Goal: Task Accomplishment & Management: Manage account settings

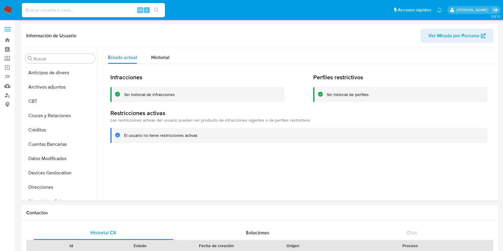
select select "10"
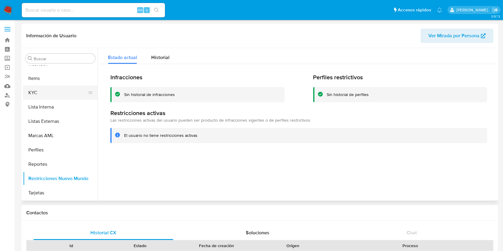
click at [45, 90] on button "KYC" at bounding box center [58, 93] width 70 height 14
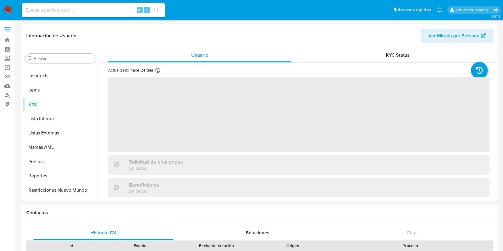
scroll to position [267, 0]
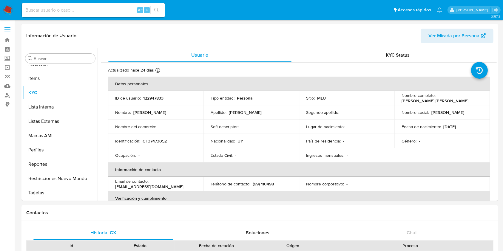
select select "10"
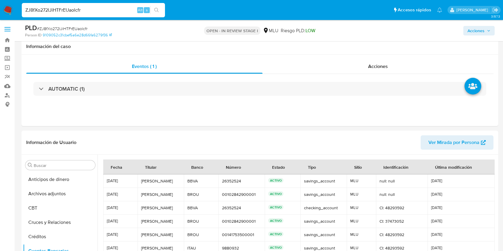
select select "10"
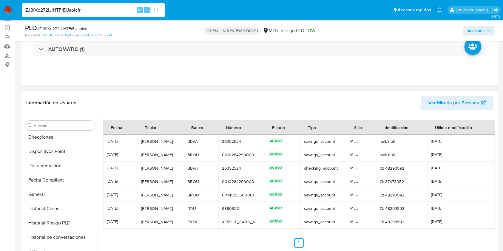
scroll to position [227, 0]
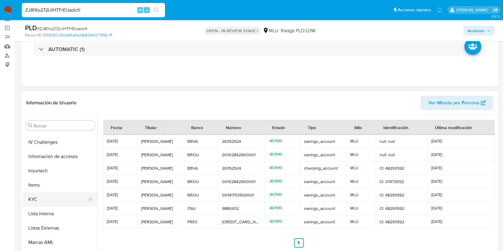
click at [51, 199] on button "KYC" at bounding box center [58, 200] width 70 height 14
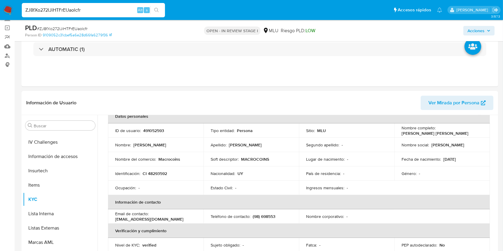
scroll to position [59, 0]
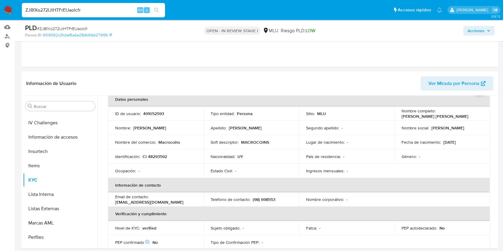
scroll to position [98, 0]
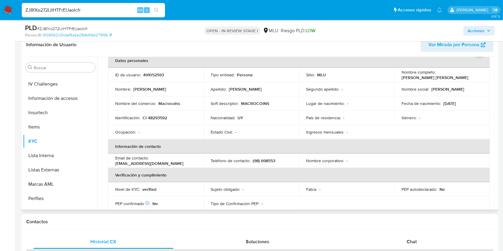
click at [448, 185] on td "PEP autodeclarado : No" at bounding box center [443, 189] width 96 height 14
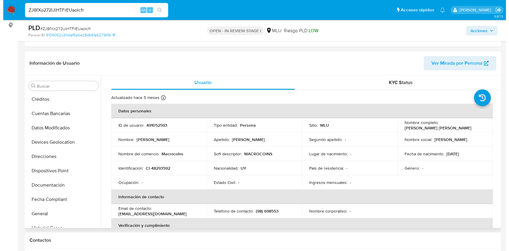
scroll to position [0, 0]
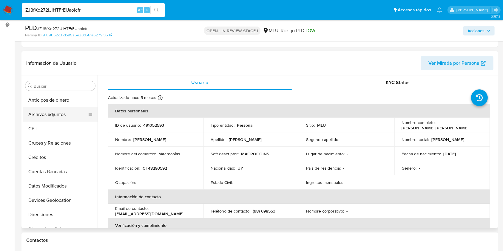
click at [54, 109] on button "Archivos adjuntos" at bounding box center [58, 114] width 70 height 14
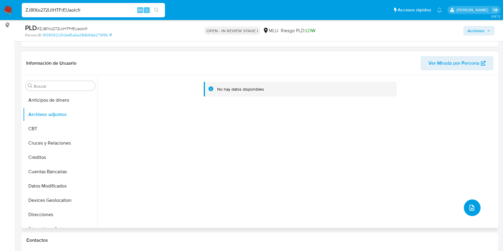
click at [473, 210] on span "upload-file" at bounding box center [472, 207] width 7 height 7
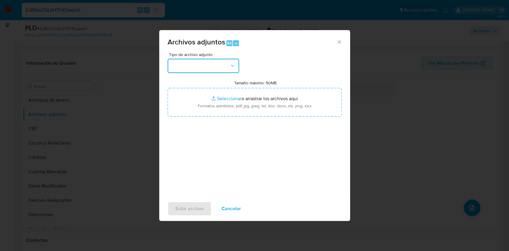
click at [208, 67] on button "button" at bounding box center [204, 66] width 72 height 14
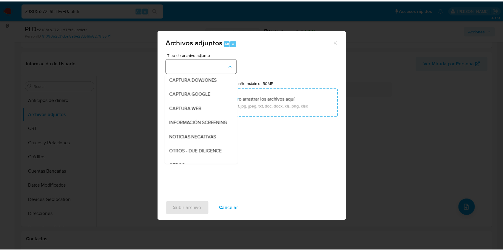
scroll to position [31, 0]
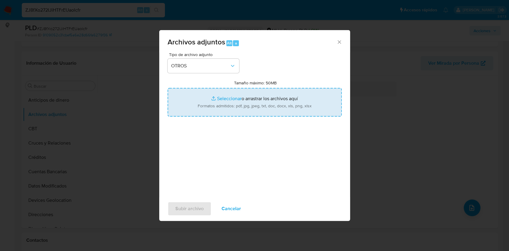
type input "C:\fakepath\CASE LOG 491052593 29_08_2025 - NIVEL 1.pdf"
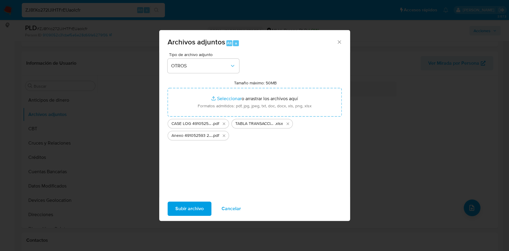
click at [203, 211] on span "Subir archivo" at bounding box center [190, 208] width 28 height 13
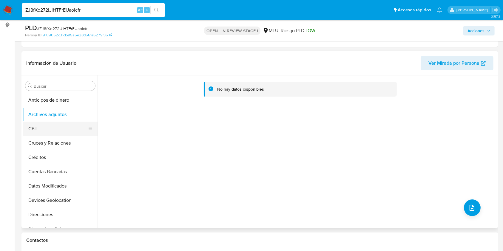
click at [56, 135] on button "CBT" at bounding box center [58, 129] width 70 height 14
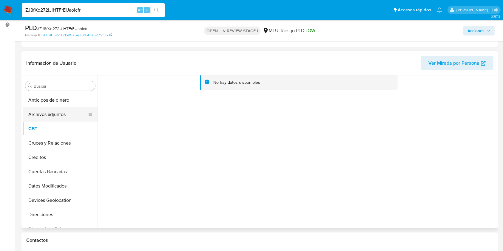
click at [55, 113] on button "Archivos adjuntos" at bounding box center [58, 114] width 70 height 14
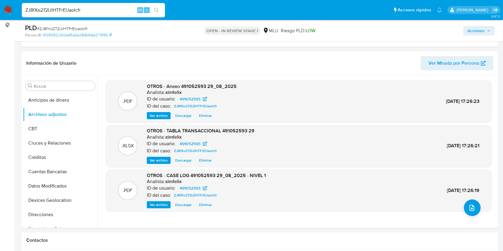
click at [482, 27] on span "Acciones" at bounding box center [476, 31] width 17 height 10
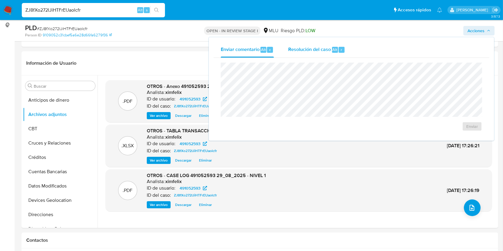
click at [313, 50] on span "Resolución del caso" at bounding box center [309, 49] width 43 height 7
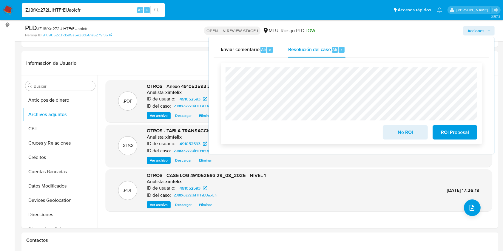
click at [396, 132] on span "No ROI" at bounding box center [405, 132] width 29 height 13
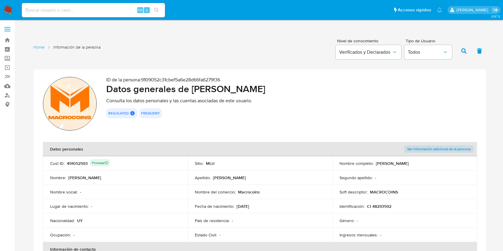
scroll to position [40, 0]
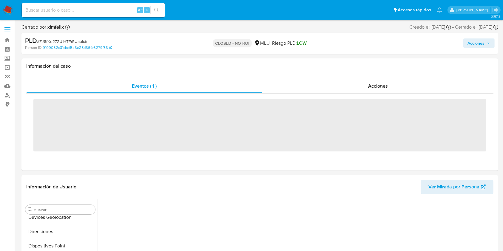
scroll to position [203, 0]
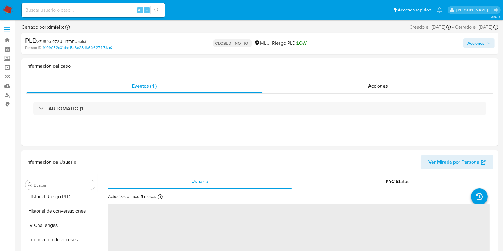
select select "10"
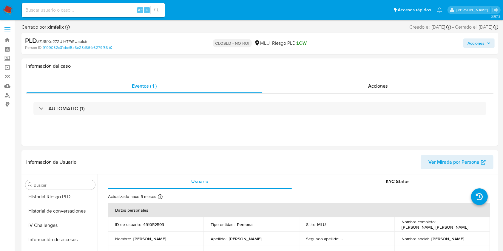
scroll to position [267, 0]
click at [10, 13] on img at bounding box center [8, 10] width 10 height 10
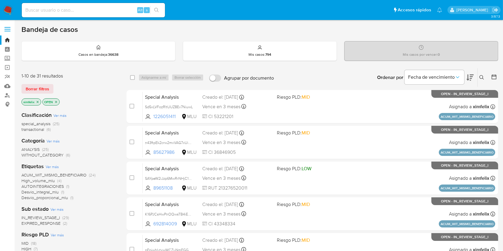
click at [60, 221] on span "EXPIRED_RESPONSE" at bounding box center [40, 224] width 39 height 6
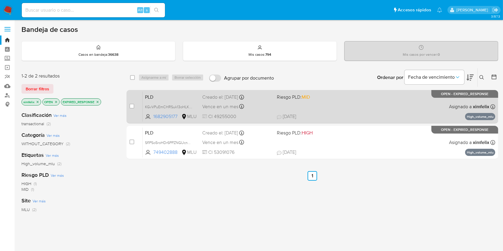
click at [334, 110] on div "PLD KGvVPuEmCHRSuk13oHLKmFJp 1682905177 MLU Riesgo PLD: MID Creado el: 12/07/20…" at bounding box center [319, 107] width 353 height 30
click at [130, 107] on input "checkbox" at bounding box center [132, 106] width 5 height 5
checkbox input "true"
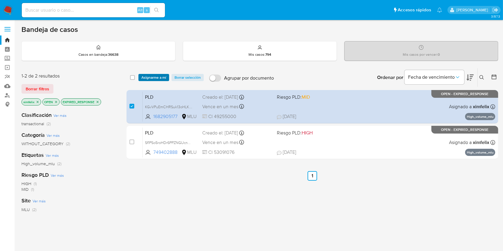
click at [155, 78] on span "Asignarme a mí" at bounding box center [153, 78] width 25 height 6
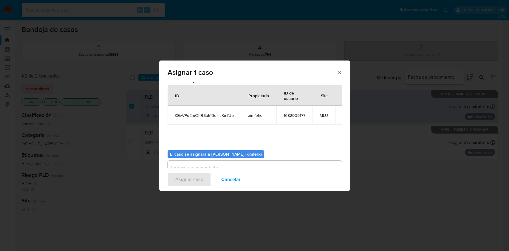
scroll to position [30, 0]
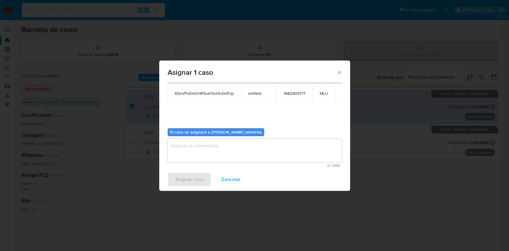
click at [203, 151] on textarea "assign-modal" at bounding box center [255, 151] width 174 height 24
click at [189, 180] on span "Asignar caso" at bounding box center [190, 179] width 28 height 13
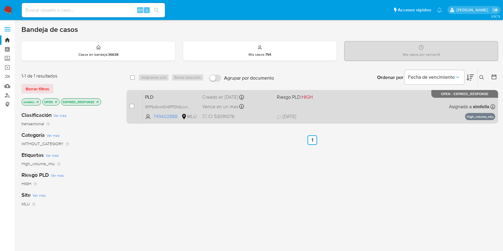
click at [262, 121] on div "PLD Sf1PSo5roHDr6PPZNGUcnW1Y 749402888 MLU Riesgo PLD: HIGH Creado el: 12/07/20…" at bounding box center [319, 107] width 353 height 30
click at [135, 106] on div "case-item-checkbox No es posible asignar el caso" at bounding box center [136, 107] width 13 height 30
click at [133, 105] on input "checkbox" at bounding box center [132, 106] width 5 height 5
checkbox input "true"
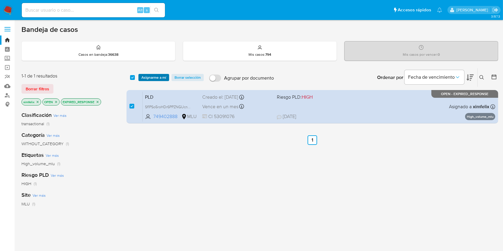
click at [161, 77] on span "Asignarme a mí" at bounding box center [153, 78] width 25 height 6
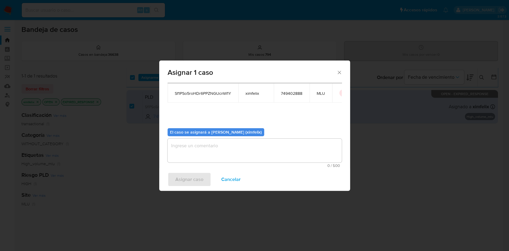
drag, startPoint x: 225, startPoint y: 164, endPoint x: 228, endPoint y: 150, distance: 13.8
click at [226, 159] on div "0 / 500 500 caracteres restantes" at bounding box center [255, 153] width 174 height 29
click at [231, 150] on textarea "assign-modal" at bounding box center [255, 151] width 174 height 24
click at [198, 179] on span "Asignar caso" at bounding box center [190, 179] width 28 height 13
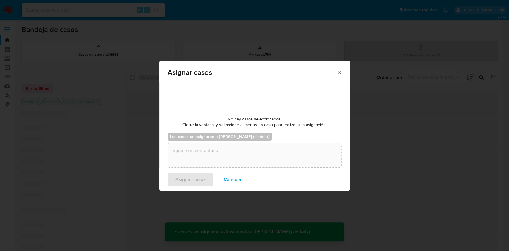
checkbox input "false"
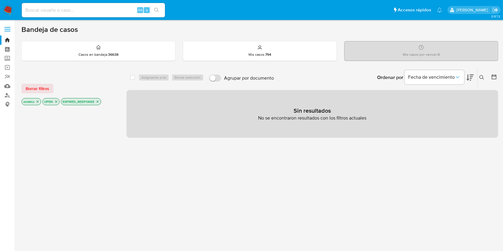
click at [8, 11] on img at bounding box center [8, 10] width 10 height 10
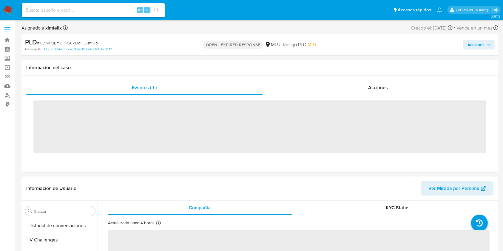
scroll to position [263, 0]
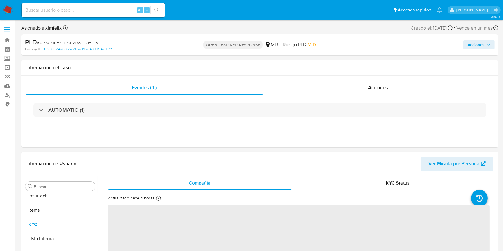
select select "10"
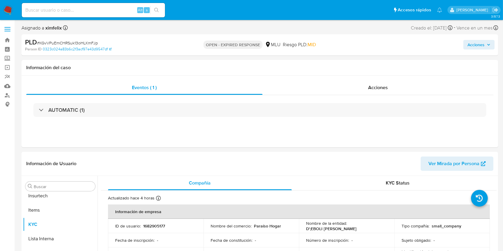
scroll to position [267, 0]
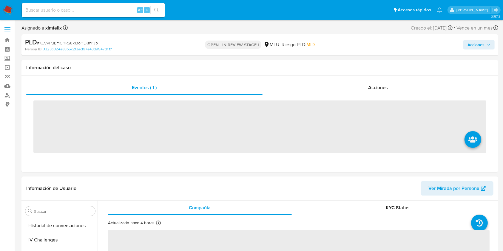
scroll to position [267, 0]
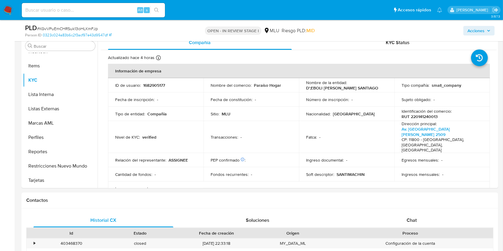
select select "10"
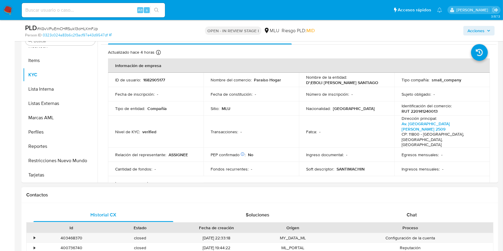
scroll to position [239, 0]
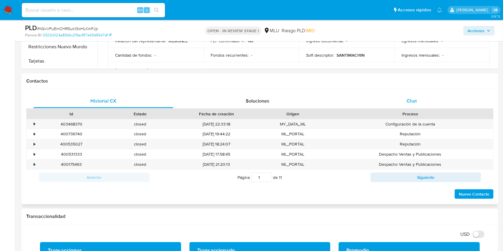
click at [400, 102] on div "Chat" at bounding box center [412, 101] width 140 height 14
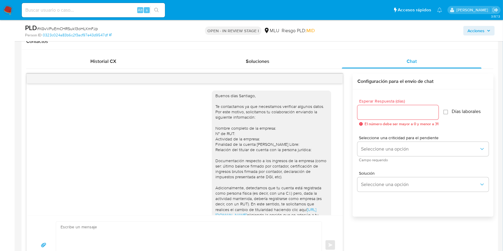
scroll to position [580, 0]
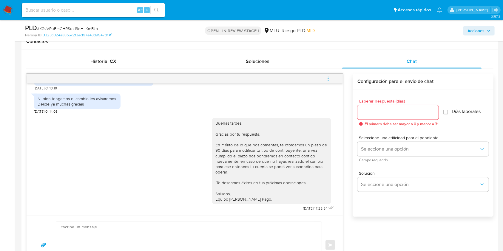
click at [328, 78] on icon "menu-action" at bounding box center [328, 78] width 5 height 5
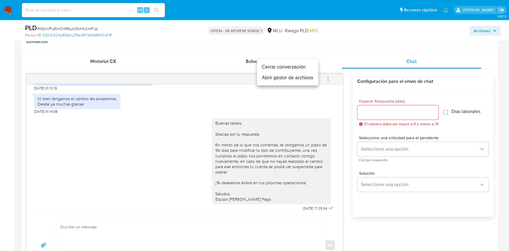
click at [264, 64] on li "Cerrar conversación" at bounding box center [287, 67] width 61 height 11
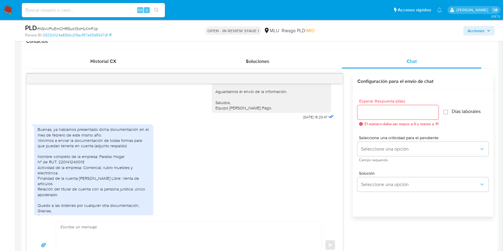
scroll to position [182, 0]
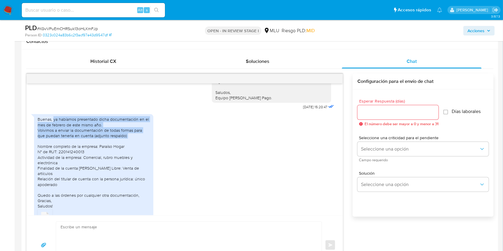
drag, startPoint x: 53, startPoint y: 126, endPoint x: 130, endPoint y: 144, distance: 78.7
click at [130, 144] on div "Buenas, ya habíamos presentado dicha documentación en el mes de febrero de este…" at bounding box center [94, 163] width 112 height 92
copy div "ya habíamos presentado dicha documentación en el mes de febrero de este mismo a…"
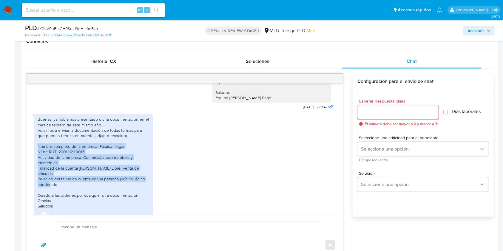
drag, startPoint x: 39, startPoint y: 153, endPoint x: 69, endPoint y: 184, distance: 43.3
click at [69, 184] on div "Buenas, ya habíamos presentado dicha documentación en el mes de febrero de este…" at bounding box center [94, 163] width 112 height 92
copy div "Nombre completo de la empresa: Paraíso Hogar N° de RUT: 220141240013 Actividad …"
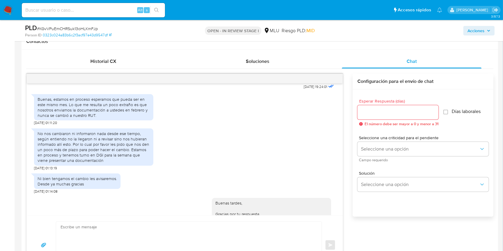
scroll to position [501, 0]
drag, startPoint x: 38, startPoint y: 97, endPoint x: 68, endPoint y: 103, distance: 30.3
click at [68, 103] on div "Buenas, estamos en proceso esperamos que pueda ser en este mismo mes. Lo que me…" at bounding box center [93, 107] width 119 height 27
copy div "Buenas, estamos en proceso esperamos que pueda ser en este mismo mes."
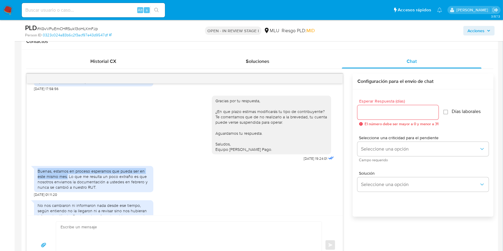
scroll to position [302, 0]
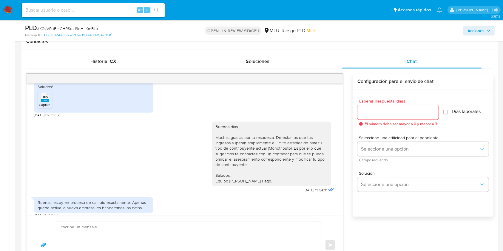
click at [44, 101] on icon "JPG" at bounding box center [45, 97] width 8 height 10
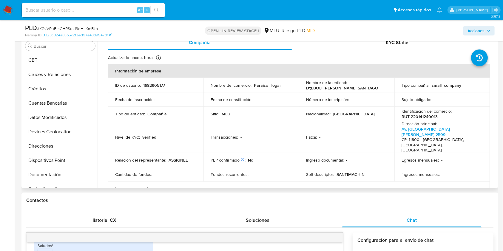
scroll to position [28, 0]
click at [52, 177] on button "Documentación" at bounding box center [58, 176] width 70 height 14
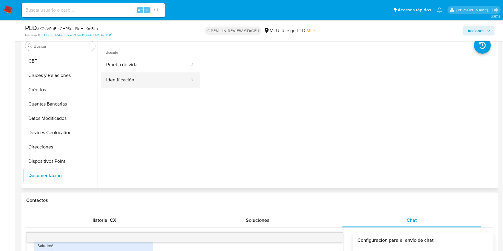
click at [142, 85] on button "Identificación" at bounding box center [146, 80] width 90 height 15
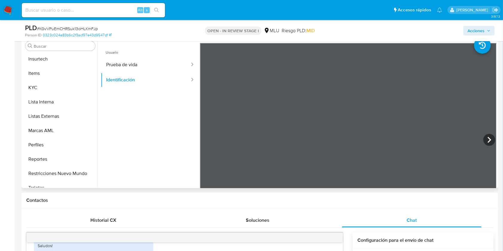
scroll to position [267, 0]
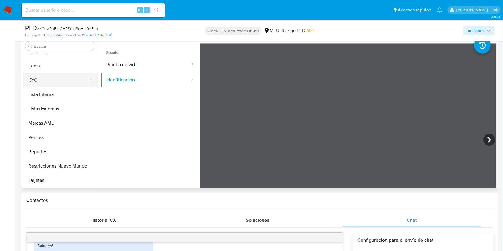
click at [46, 76] on button "KYC" at bounding box center [58, 80] width 70 height 14
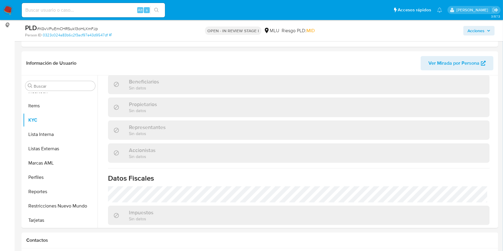
scroll to position [338, 0]
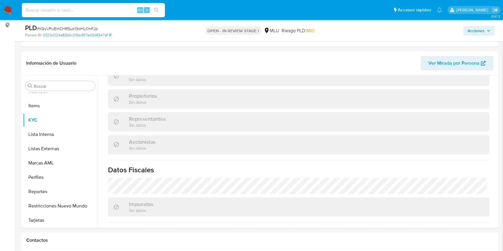
drag, startPoint x: 416, startPoint y: 177, endPoint x: 414, endPoint y: 173, distance: 3.6
click at [415, 198] on div "Impuestos Sin datos" at bounding box center [299, 207] width 382 height 19
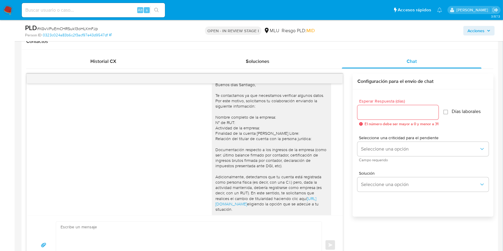
scroll to position [6, 0]
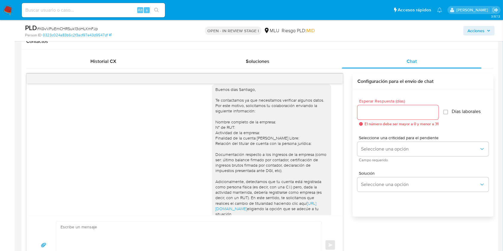
click at [330, 180] on div "Buenos días Santiago, Te contactamos ya que necesitamos verificar algunos datos…" at bounding box center [185, 150] width 316 height 132
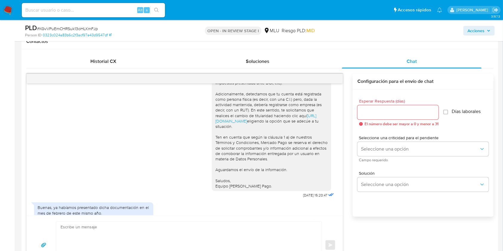
scroll to position [102, 0]
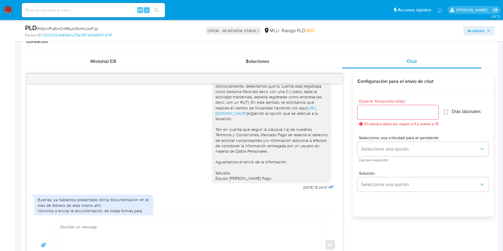
click at [296, 181] on div "Buenos días Santiago, Te contactamos ya que necesitamos verificar algunos datos…" at bounding box center [271, 86] width 112 height 190
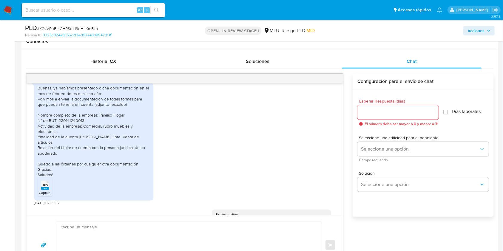
scroll to position [217, 0]
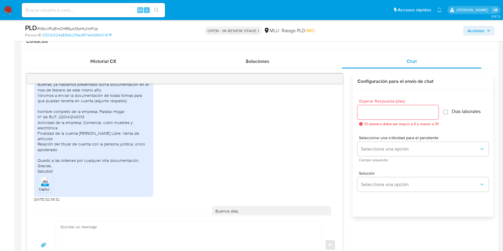
click at [275, 180] on div "Buenas, ya habíamos presentado dicha documentación en el mes de febrero de este…" at bounding box center [184, 138] width 301 height 125
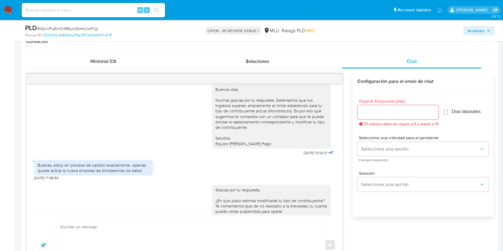
scroll to position [341, 0]
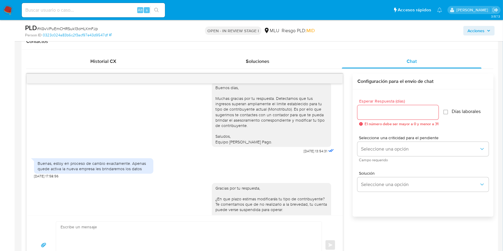
click at [185, 196] on div "Gracias por tu respuesta, ¿En que plazo estimas modificarás tu tipo de contribu…" at bounding box center [184, 215] width 301 height 72
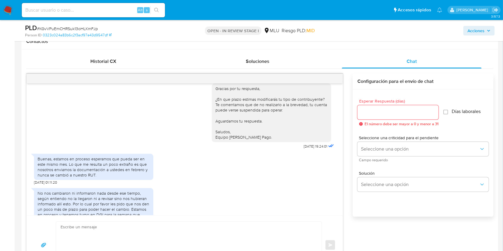
scroll to position [442, 0]
click at [264, 188] on div "No nos cambiaron ni informaron nada desde ese tiempo, según entiendo no la lleg…" at bounding box center [184, 206] width 301 height 45
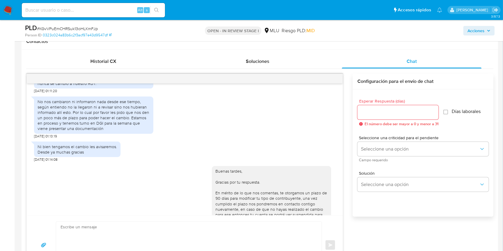
scroll to position [550, 0]
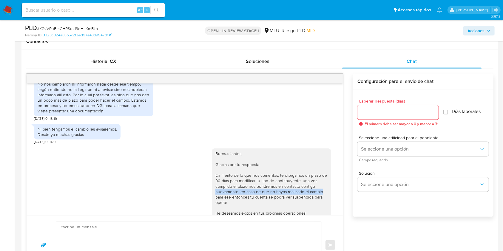
drag, startPoint x: 336, startPoint y: 190, endPoint x: 340, endPoint y: 186, distance: 5.3
click at [340, 186] on div "Buenos días Santiago, Te contactamos ya que necesitamos verificar algunos datos…" at bounding box center [185, 150] width 316 height 132
drag, startPoint x: 322, startPoint y: 165, endPoint x: 327, endPoint y: 169, distance: 6.0
click at [323, 165] on div "Buenas tardes, Gracias por tu respuesta. En mérito de lo que nos comentas, te o…" at bounding box center [271, 192] width 119 height 86
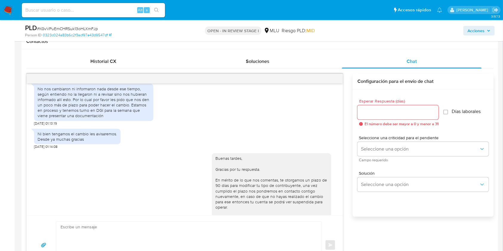
scroll to position [543, 0]
click at [275, 204] on div "Buenas tardes, Gracias por tu respuesta. En mérito de lo que nos comentas, te o…" at bounding box center [271, 198] width 112 height 81
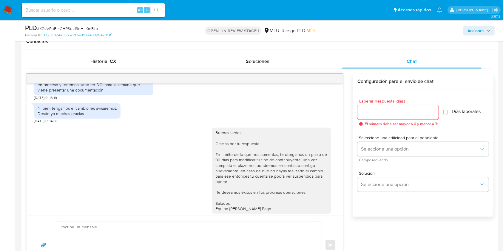
scroll to position [580, 0]
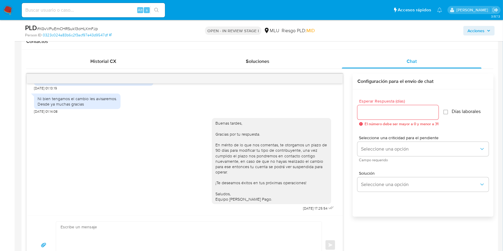
click at [184, 188] on div "Buenas tardes, Gracias por tu respuesta. En mérito de lo que nos comentas, te o…" at bounding box center [184, 163] width 301 height 99
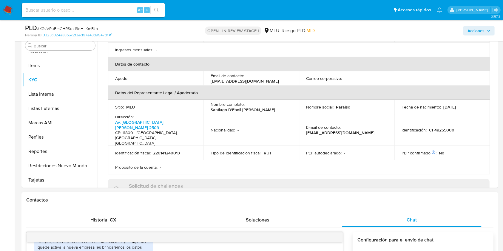
scroll to position [119, 0]
click at [53, 123] on button "Marcas AML" at bounding box center [58, 123] width 70 height 14
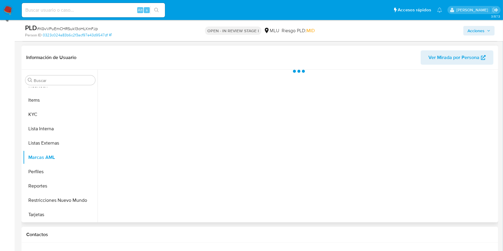
scroll to position [40, 0]
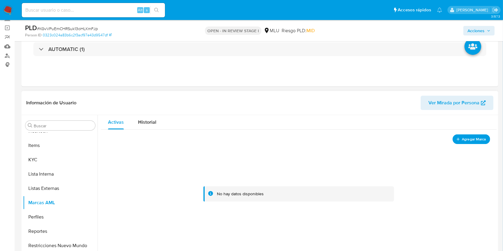
click at [464, 138] on span "Agregar Marca" at bounding box center [474, 139] width 24 height 7
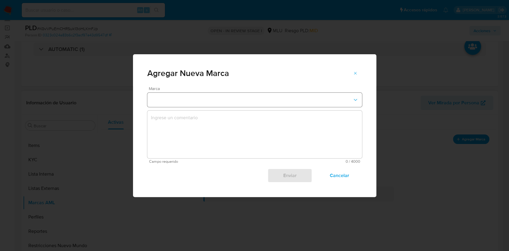
click at [221, 96] on button "marks-modal" at bounding box center [254, 100] width 215 height 14
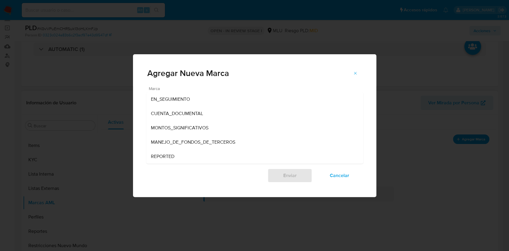
click at [221, 96] on div "EN_SEGUIMIENTO" at bounding box center [253, 99] width 204 height 14
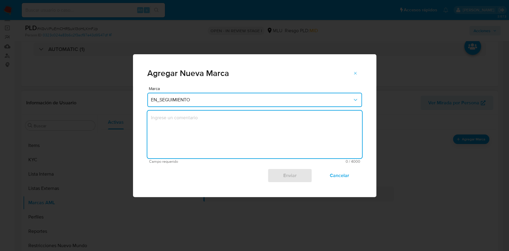
click at [221, 117] on textarea "marks-modal" at bounding box center [254, 135] width 215 height 48
type textarea "E"
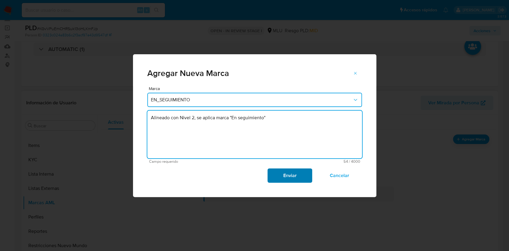
type textarea "Alineado con Nivel 2, se aplica marca "En seguimiento""
click at [301, 178] on span "Enviar" at bounding box center [289, 175] width 29 height 13
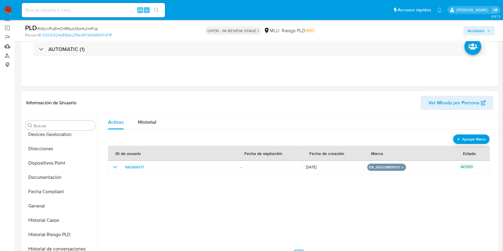
scroll to position [0, 0]
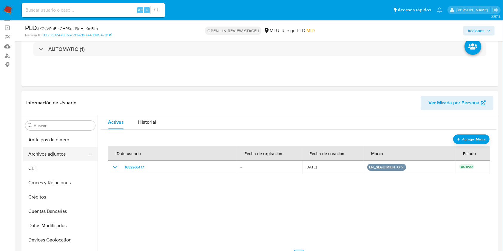
click at [49, 156] on button "Archivos adjuntos" at bounding box center [58, 154] width 70 height 14
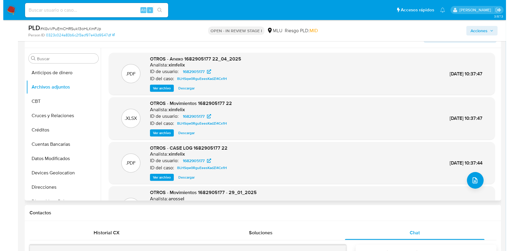
scroll to position [119, 0]
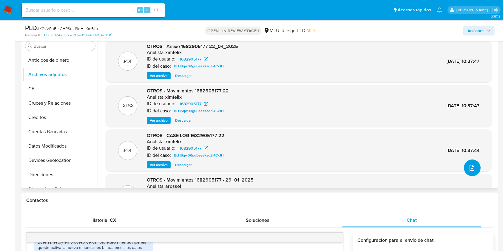
click at [464, 164] on button "upload-file" at bounding box center [472, 168] width 17 height 17
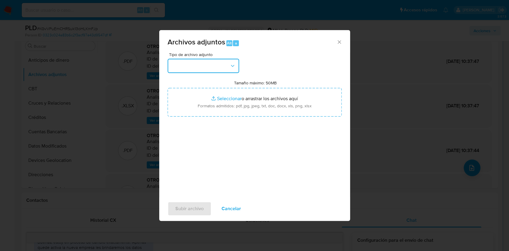
click at [179, 68] on button "button" at bounding box center [204, 66] width 72 height 14
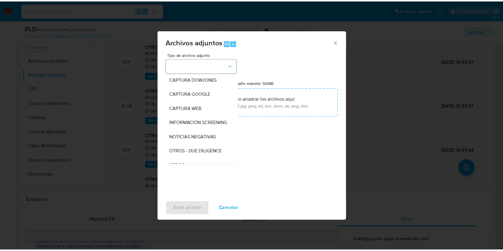
scroll to position [31, 0]
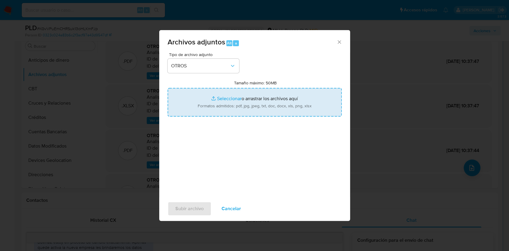
type input "C:\fakepath\Anexo 1682905177 26_08_2025.pdf"
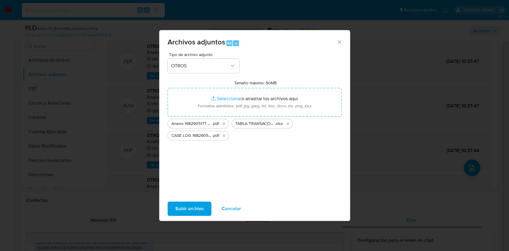
click at [198, 210] on span "Subir archivo" at bounding box center [190, 208] width 28 height 13
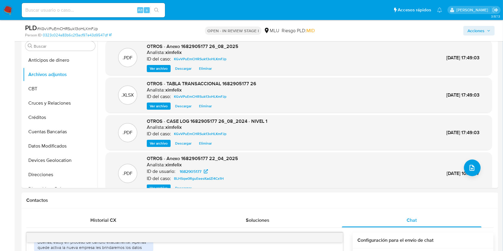
click at [475, 29] on span "Acciones" at bounding box center [476, 31] width 17 height 10
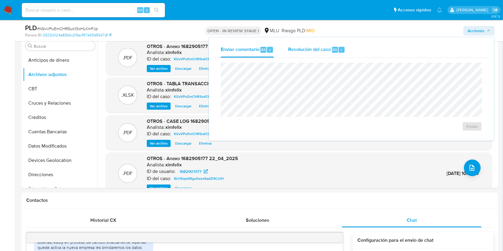
click at [309, 52] on span "Resolución del caso" at bounding box center [309, 49] width 43 height 7
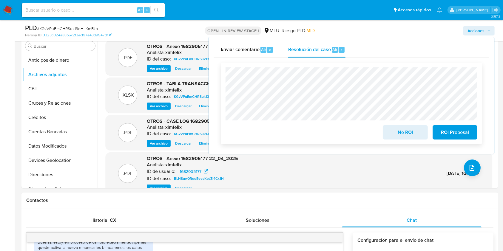
click at [408, 134] on span "No ROI" at bounding box center [405, 132] width 29 height 13
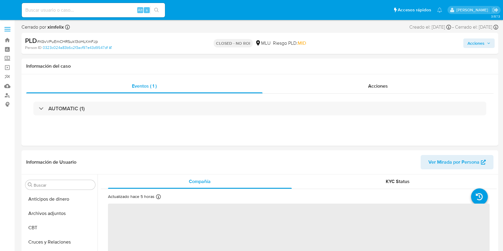
select select "10"
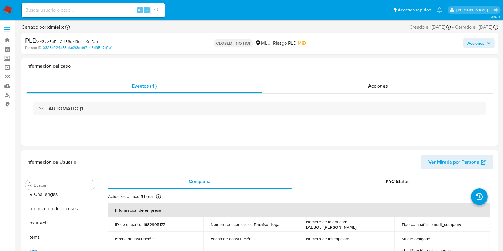
scroll to position [267, 0]
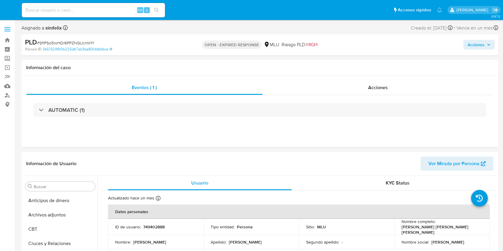
select select "10"
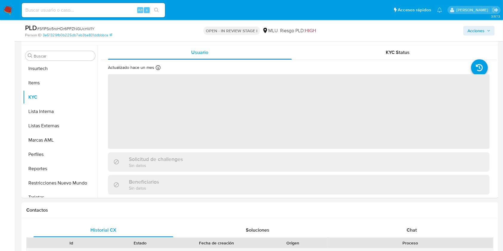
scroll to position [267, 0]
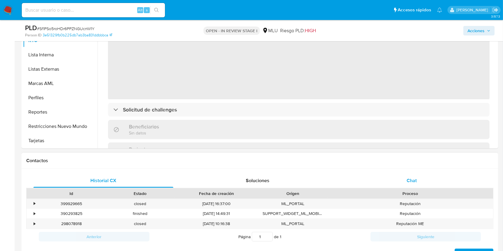
click at [407, 174] on div "Chat" at bounding box center [412, 181] width 140 height 14
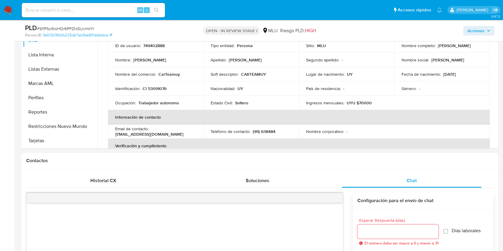
select select "10"
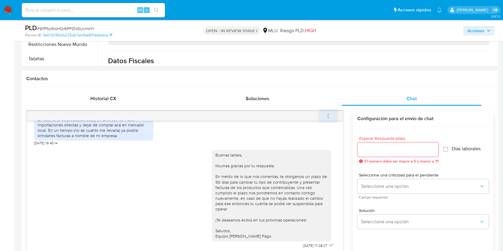
scroll to position [239, 0]
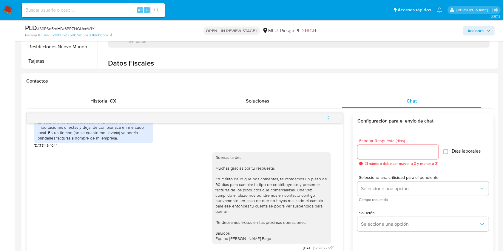
click at [328, 116] on icon "menu-action" at bounding box center [328, 118] width 5 height 5
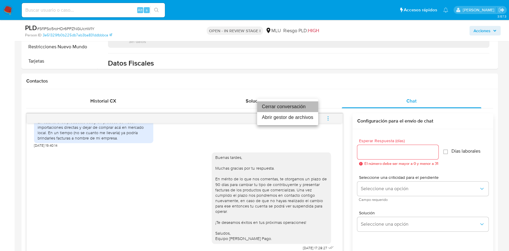
click at [270, 107] on li "Cerrar conversación" at bounding box center [287, 106] width 61 height 11
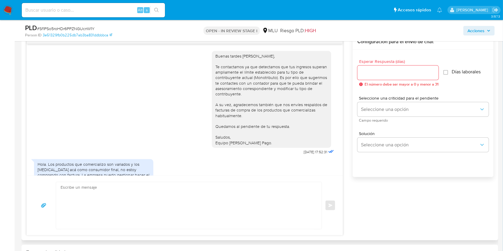
scroll to position [40, 0]
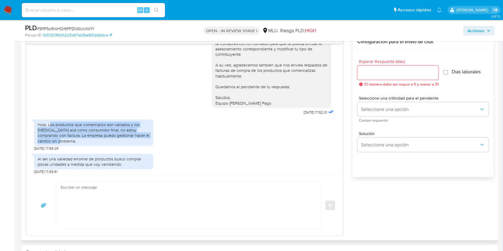
drag, startPoint x: 50, startPoint y: 125, endPoint x: 64, endPoint y: 141, distance: 21.3
click at [64, 141] on div "Hola. Los productos que comercializo son variados y los [MEDICAL_DATA] acá como…" at bounding box center [94, 133] width 112 height 22
copy div "os productos que comercializo son variados y los [MEDICAL_DATA] acá como consum…"
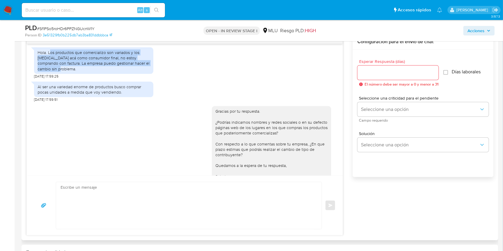
scroll to position [119, 0]
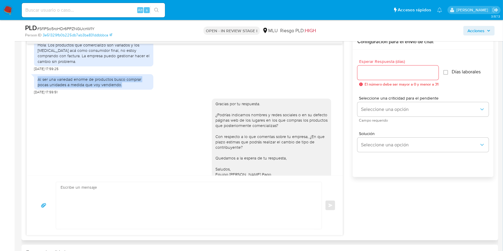
drag, startPoint x: 38, startPoint y: 79, endPoint x: 127, endPoint y: 93, distance: 89.3
click at [127, 93] on div "Al ser una variedad enorme de productos busco comprar pocas unidades a medida q…" at bounding box center [93, 83] width 119 height 24
copy div "Al ser una variedad enorme de productos busco comprar pocas unidades a medida q…"
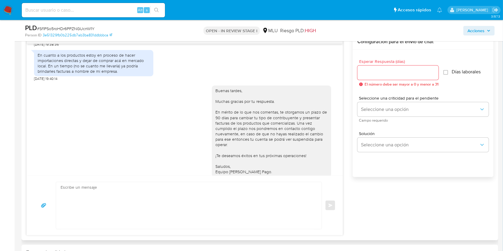
scroll to position [239, 0]
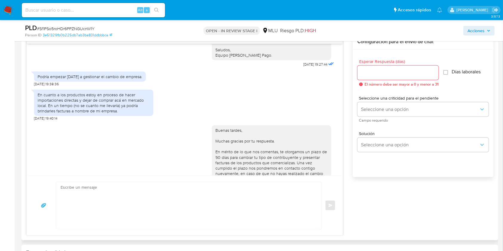
click at [37, 96] on div "En cuanto a los productos estoy en proceso de hacer importaciones directas y de…" at bounding box center [93, 103] width 119 height 27
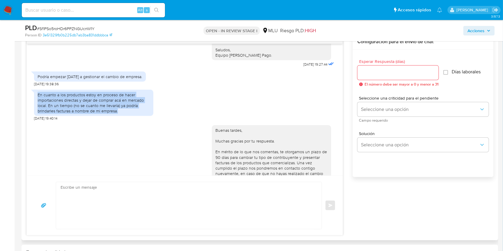
drag, startPoint x: 37, startPoint y: 93, endPoint x: 149, endPoint y: 108, distance: 112.6
click at [149, 108] on div "En cuanto a los productos estoy en proceso de hacer importaciones directas y de…" at bounding box center [94, 103] width 112 height 22
copy div "En cuanto a los productos estoy en proceso de hacer importaciones directas y de…"
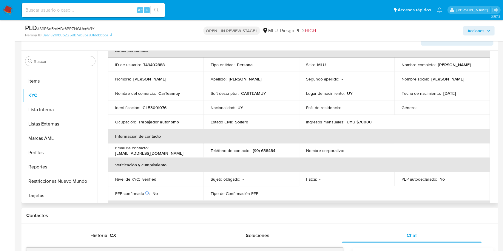
scroll to position [31, 0]
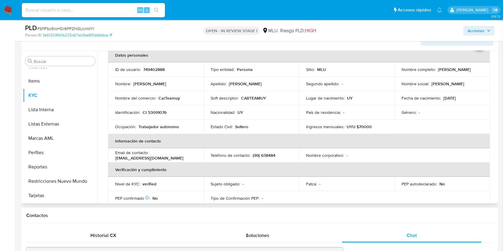
drag, startPoint x: 345, startPoint y: 198, endPoint x: 345, endPoint y: 194, distance: 3.6
click at [345, 198] on table "Datos personales ID de usuario : 749402888 Tipo entidad : Persona Sitio : MLU N…" at bounding box center [299, 155] width 382 height 215
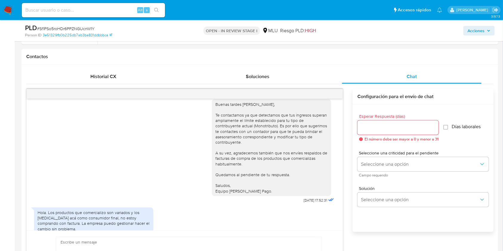
scroll to position [303, 0]
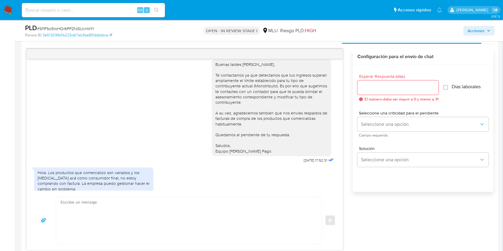
click at [279, 184] on div "Hola. Los productos que comercializo son variados y los [MEDICAL_DATA] acá como…" at bounding box center [184, 182] width 301 height 34
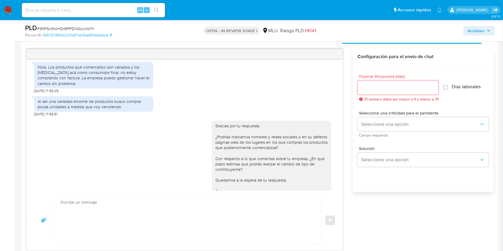
scroll to position [113, 0]
click at [312, 180] on div "Gracias por tu respuesta. ¿Podrías indicarnos nombres y redes sociales o en su …" at bounding box center [271, 160] width 112 height 76
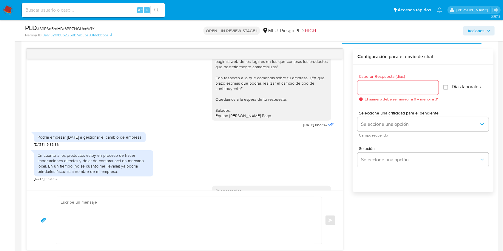
scroll to position [153, 0]
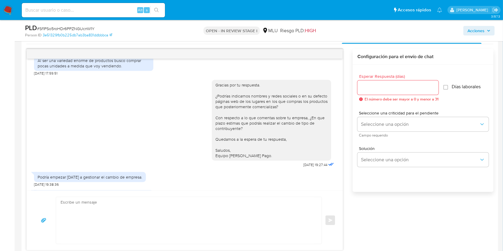
click at [173, 179] on div "Podría empezar [DATE] a gestionar el cambio de empresa. [DATE] 19:38:36" at bounding box center [184, 178] width 301 height 18
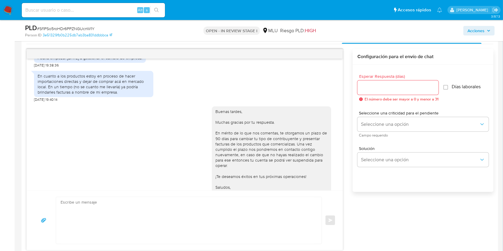
scroll to position [233, 0]
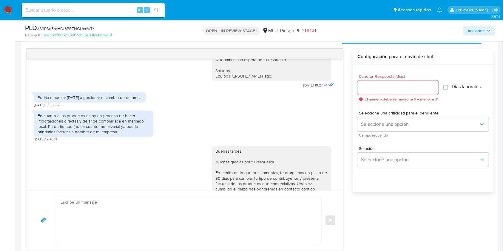
click at [310, 169] on div "Buenas tardes, Muchas gracias por tu respuesta. En mérito de lo que nos comenta…" at bounding box center [271, 192] width 112 height 87
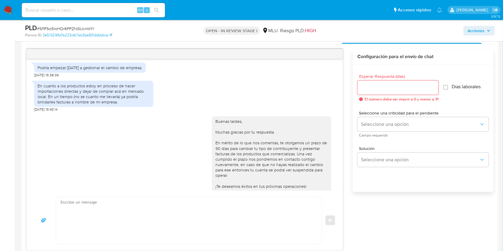
scroll to position [291, 0]
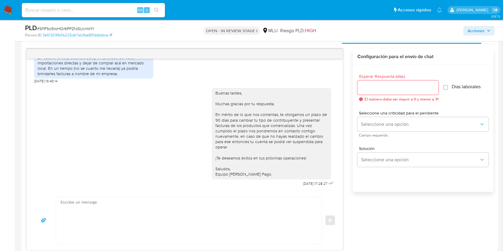
click at [447, 204] on div "Esperar Respuesta (días) El número debe ser mayor a 0 y menor a 31 Días laboral…" at bounding box center [423, 136] width 141 height 143
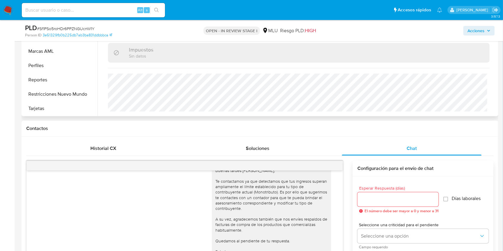
scroll to position [144, 0]
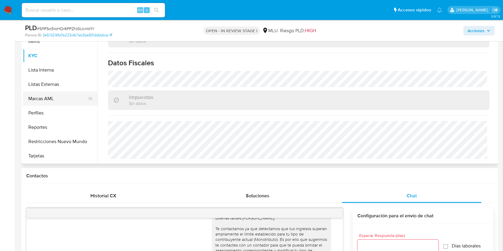
click at [59, 98] on button "Marcas AML" at bounding box center [58, 99] width 70 height 14
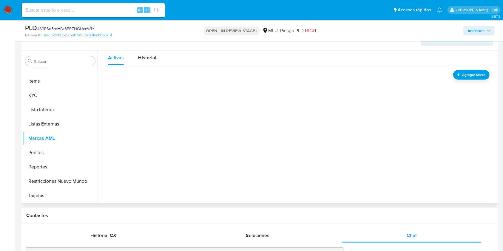
scroll to position [64, 0]
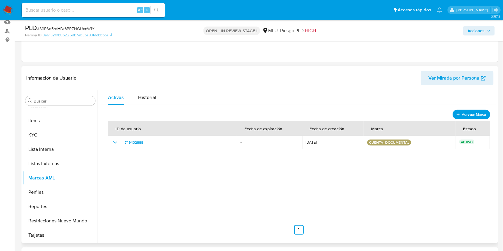
click at [459, 110] on button "Agregar Marca" at bounding box center [472, 115] width 38 height 10
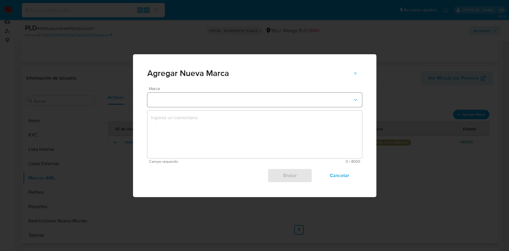
click at [186, 101] on button "marks-modal" at bounding box center [254, 100] width 215 height 14
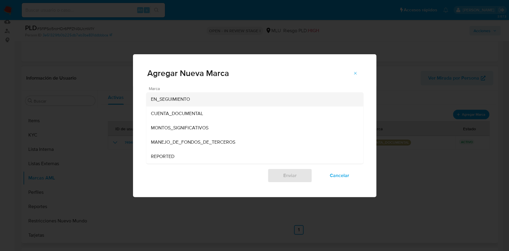
click at [188, 99] on span "EN_SEGUIMIENTO" at bounding box center [170, 99] width 39 height 6
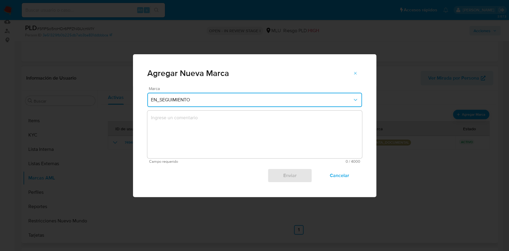
click at [188, 136] on textarea "marks-modal" at bounding box center [254, 135] width 215 height 48
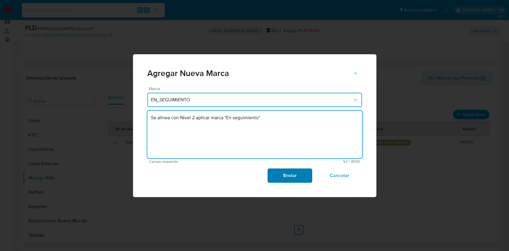
type textarea "Se alinea con Nivel 2 aplicar marca "En seguimiento""
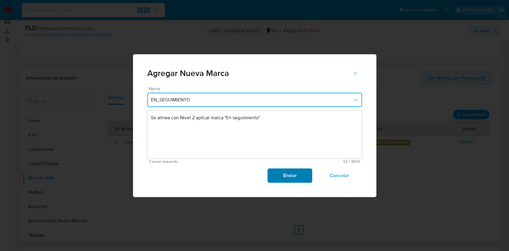
click at [280, 178] on span "Enviar" at bounding box center [289, 175] width 29 height 13
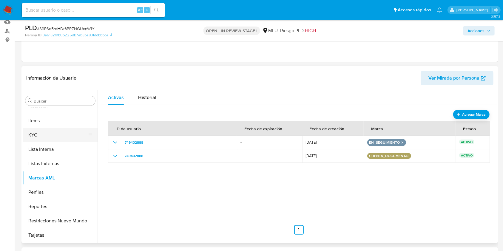
drag, startPoint x: 44, startPoint y: 138, endPoint x: 61, endPoint y: 141, distance: 16.6
click at [44, 137] on button "KYC" at bounding box center [58, 135] width 70 height 14
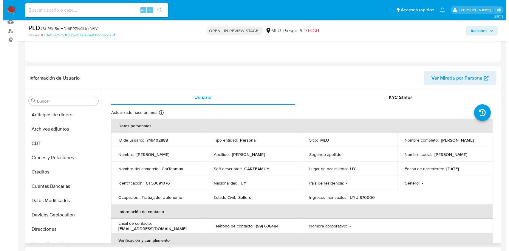
scroll to position [0, 0]
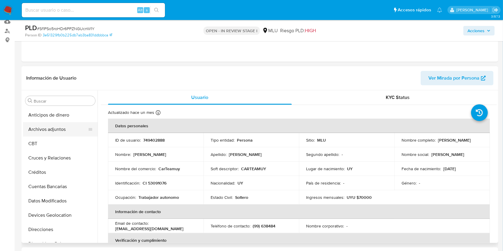
click at [59, 131] on button "Archivos adjuntos" at bounding box center [58, 129] width 70 height 14
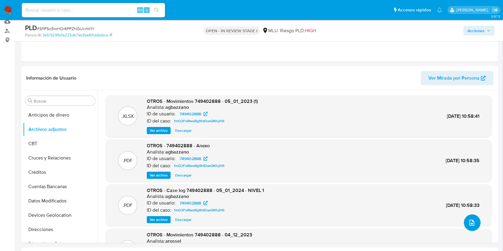
click at [472, 225] on icon "upload-file" at bounding box center [472, 222] width 7 height 7
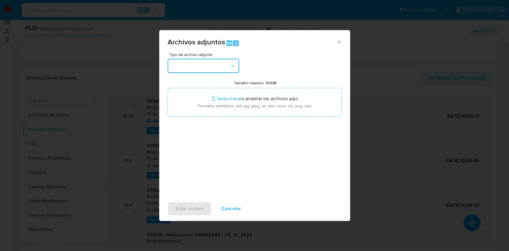
click at [193, 68] on button "button" at bounding box center [204, 66] width 72 height 14
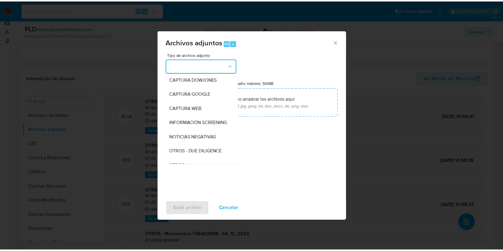
scroll to position [31, 0]
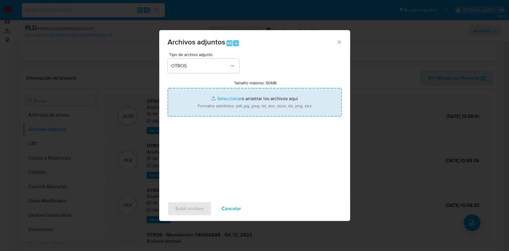
type input "C:\fakepath\Anexo 749402888 28_08_2025.pdf"
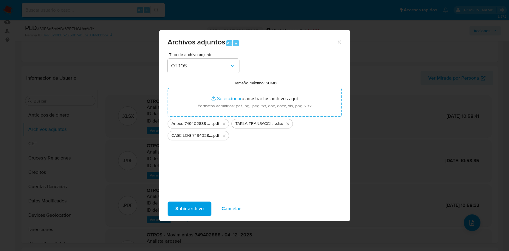
click at [200, 213] on span "Subir archivo" at bounding box center [190, 208] width 28 height 13
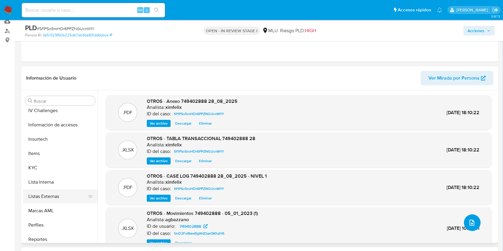
scroll to position [267, 0]
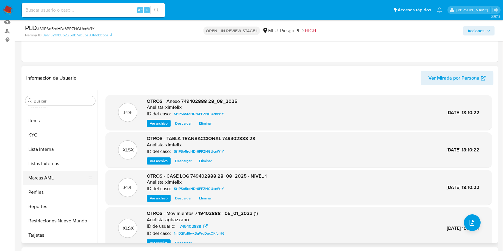
click at [55, 178] on button "Marcas AML" at bounding box center [58, 178] width 70 height 14
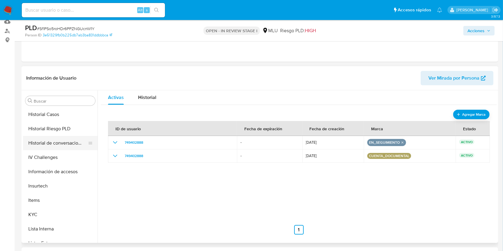
scroll to position [227, 0]
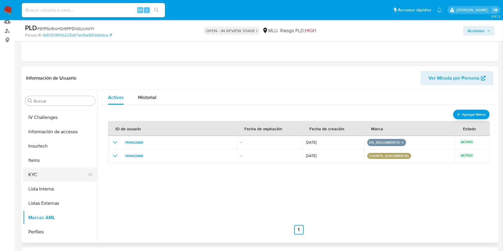
click at [54, 179] on button "KYC" at bounding box center [58, 175] width 70 height 14
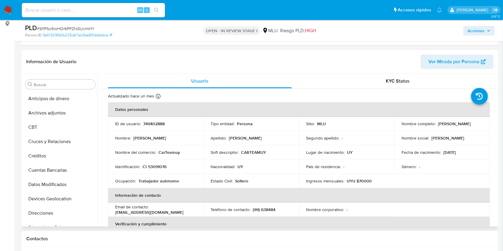
scroll to position [79, 0]
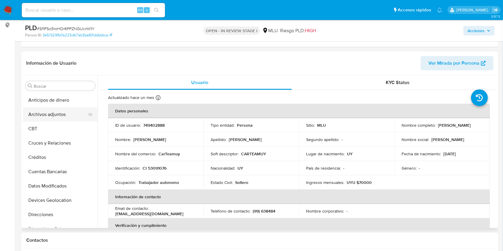
click at [66, 116] on button "Archivos adjuntos" at bounding box center [58, 114] width 70 height 14
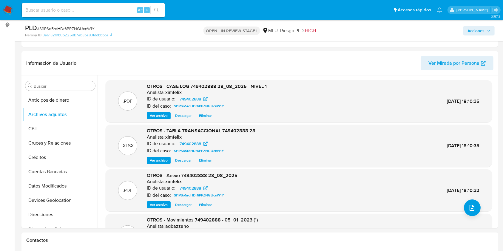
click at [484, 32] on span "Acciones" at bounding box center [476, 31] width 17 height 10
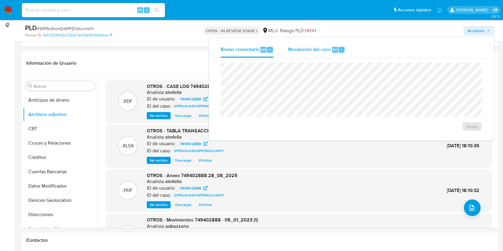
click at [330, 53] on span "Resolución del caso" at bounding box center [309, 49] width 43 height 7
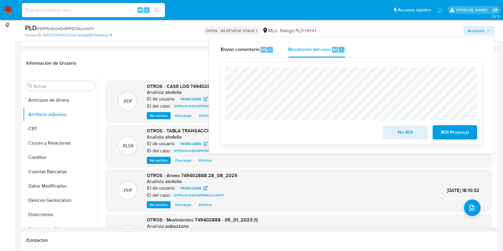
click at [395, 130] on span "No ROI" at bounding box center [405, 132] width 29 height 13
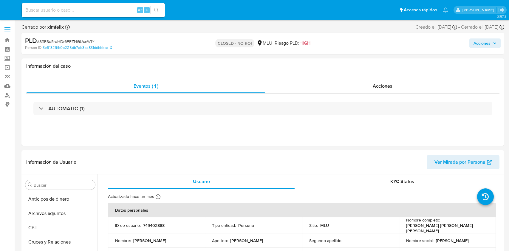
select select "10"
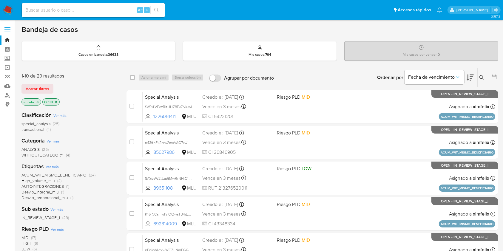
click at [38, 102] on icon "close-filter" at bounding box center [38, 102] width 4 height 4
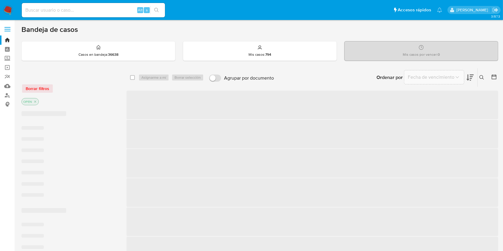
click at [38, 102] on p "OPEN" at bounding box center [30, 101] width 17 height 7
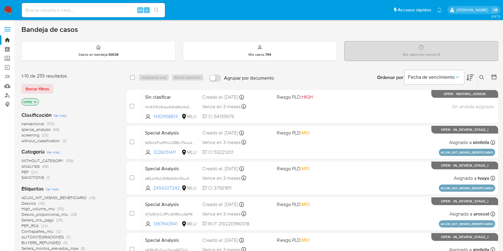
click at [37, 102] on p "OPEN" at bounding box center [30, 102] width 17 height 7
click at [36, 102] on icon "close-filter" at bounding box center [35, 102] width 2 height 2
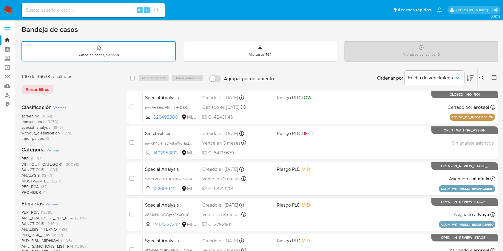
click at [496, 76] on icon at bounding box center [494, 77] width 5 height 5
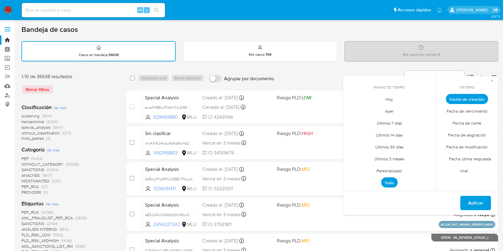
click at [396, 173] on span "Personalizado" at bounding box center [390, 171] width 38 height 12
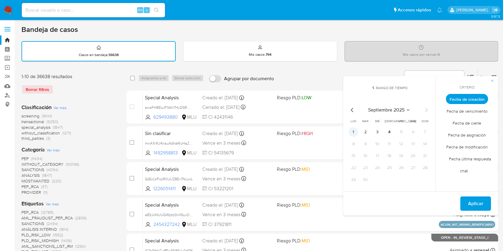
click at [358, 134] on button "1" at bounding box center [354, 132] width 10 height 10
click at [392, 133] on button "4" at bounding box center [390, 132] width 10 height 10
click at [476, 126] on span "Fecha de cierre" at bounding box center [467, 123] width 41 height 12
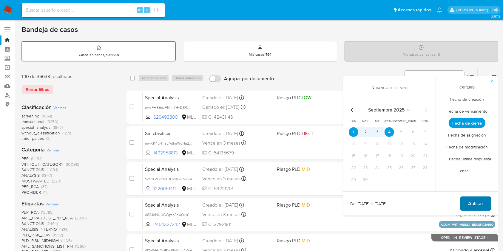
click at [479, 204] on span "Aplicar" at bounding box center [475, 203] width 15 height 13
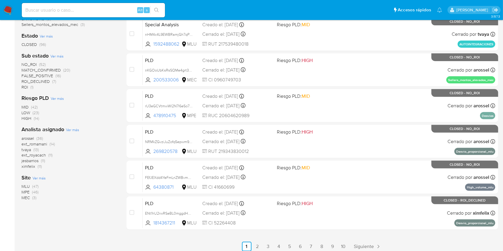
scroll to position [220, 0]
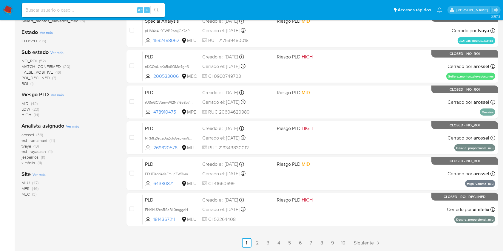
click at [80, 230] on div "1-10 de 96 resultados Borrar filtros Clasificación Ver más transactional (44) s…" at bounding box center [69, 48] width 96 height 399
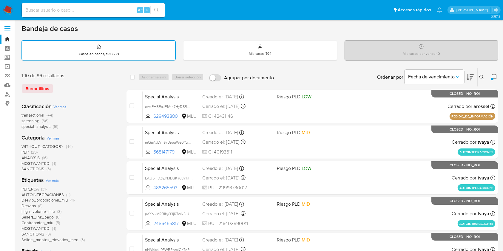
scroll to position [0, 0]
